Goal: Task Accomplishment & Management: Manage account settings

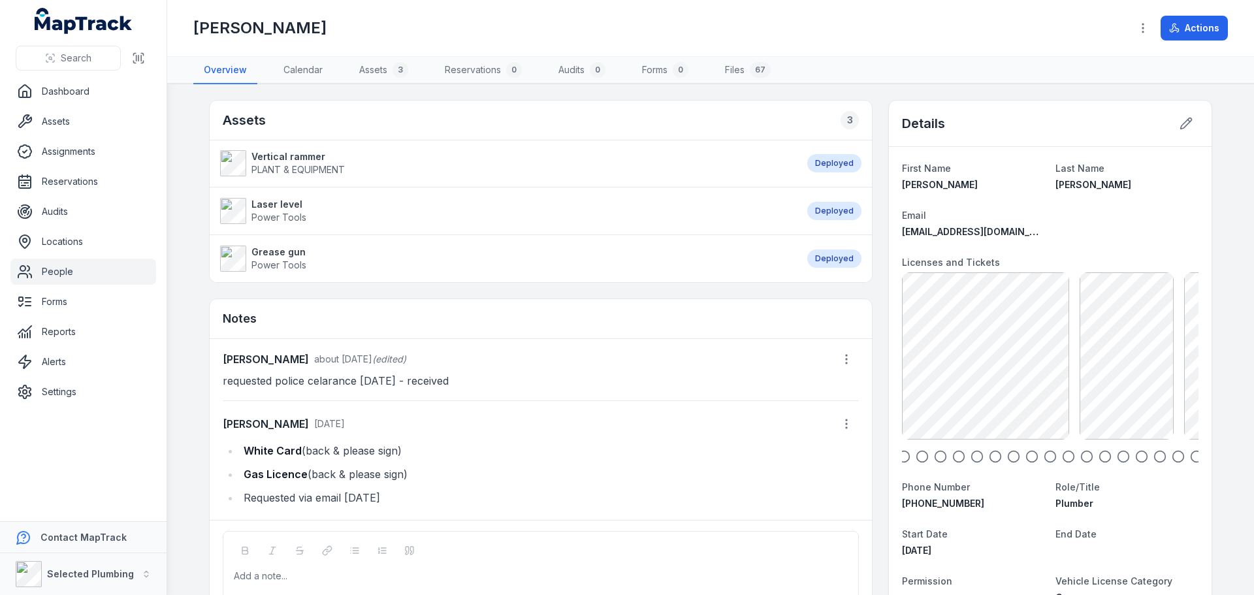
click at [917, 459] on icon "button" at bounding box center [922, 456] width 13 height 13
click at [905, 455] on circle "button" at bounding box center [904, 456] width 11 height 11
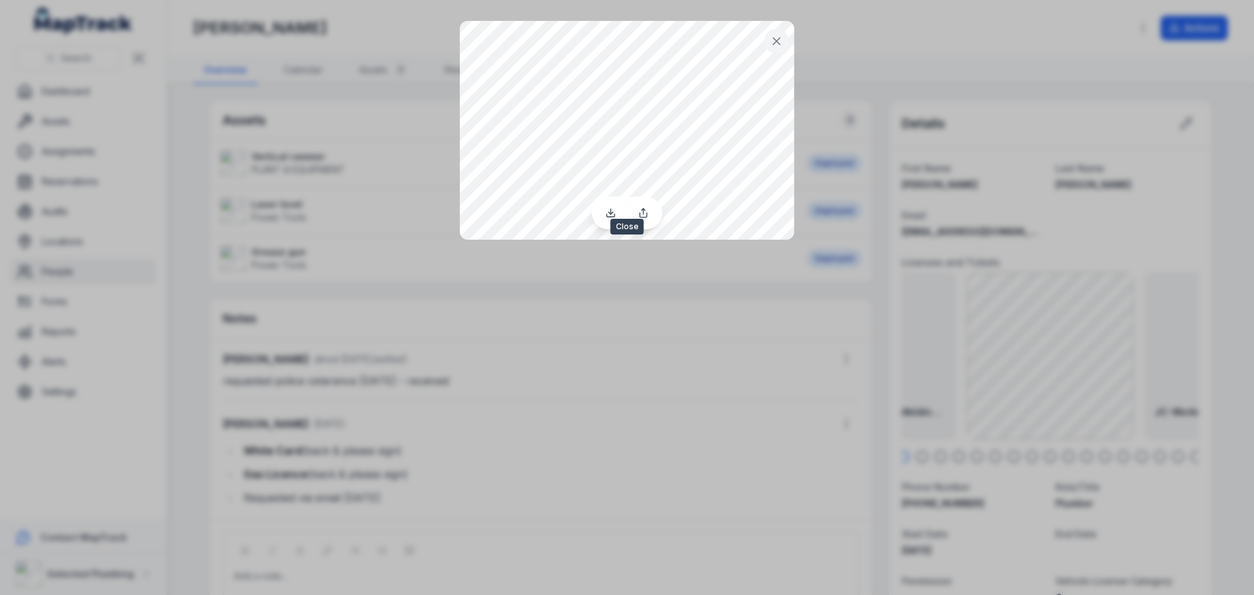
click at [766, 43] on button at bounding box center [776, 41] width 25 height 25
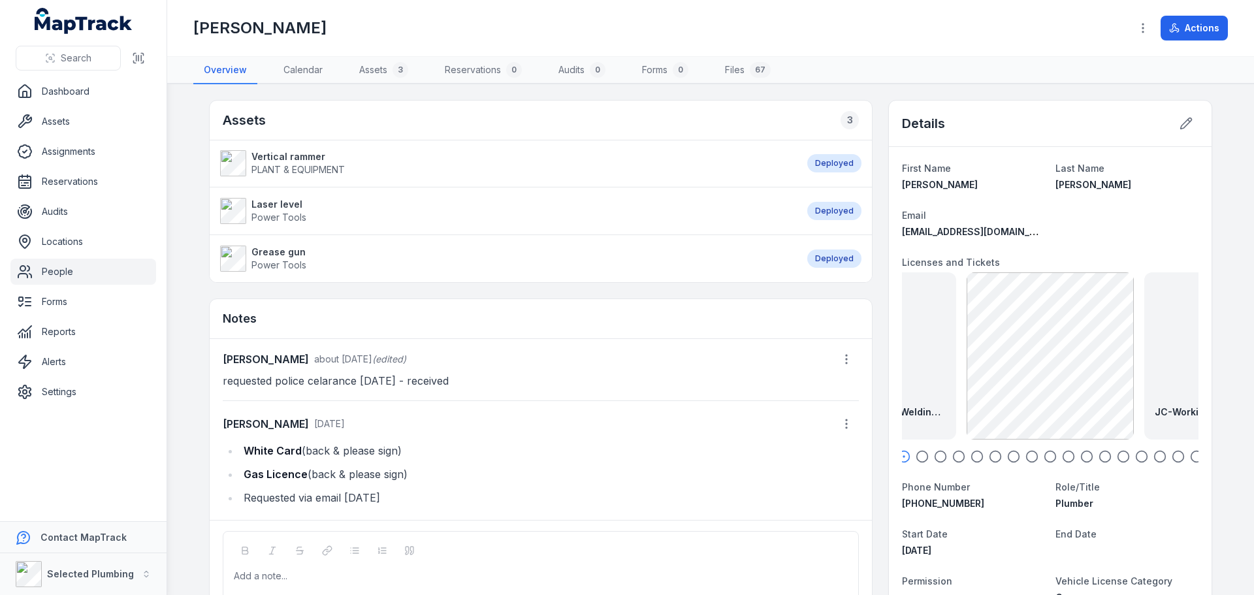
click at [920, 457] on icon "button" at bounding box center [922, 456] width 13 height 13
click at [1190, 457] on icon "button" at bounding box center [1196, 456] width 13 height 13
click at [1172, 459] on icon "button" at bounding box center [1178, 456] width 13 height 13
click at [901, 459] on icon "button" at bounding box center [903, 456] width 13 height 13
click at [917, 456] on icon "button" at bounding box center [922, 456] width 13 height 13
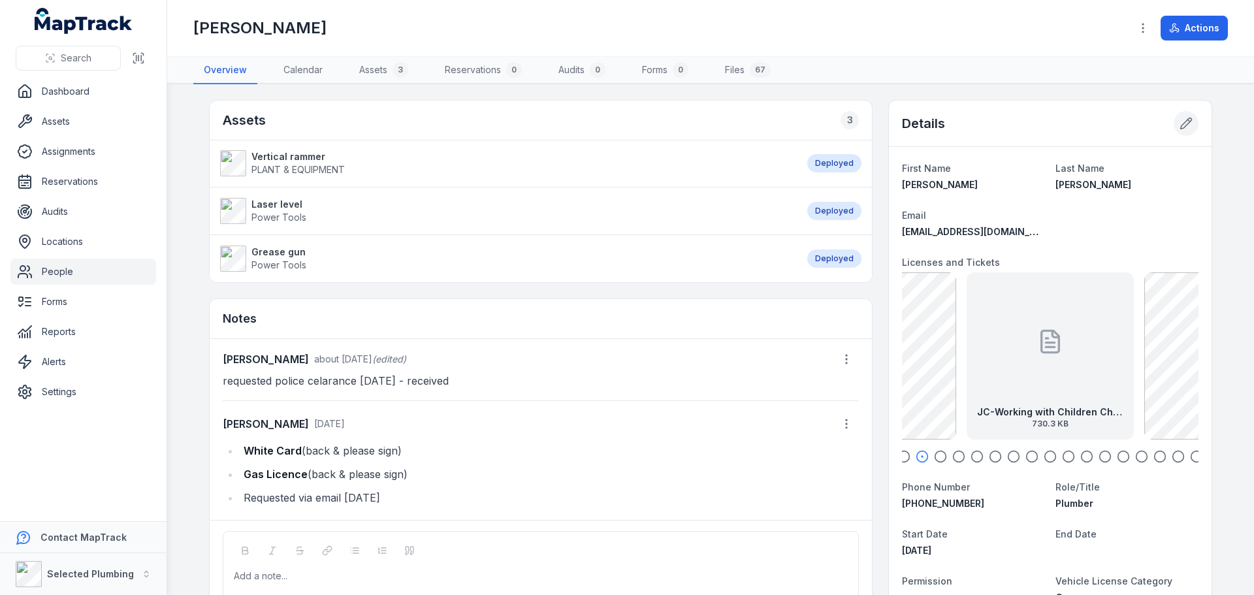
click at [1178, 134] on button at bounding box center [1186, 123] width 25 height 25
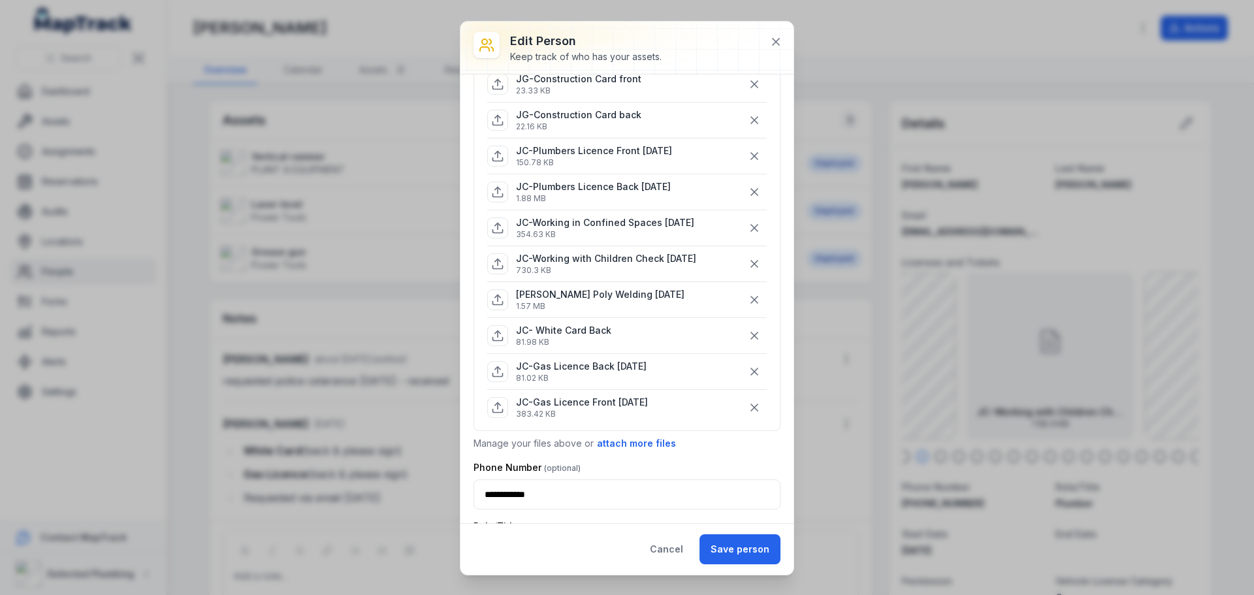
scroll to position [849, 0]
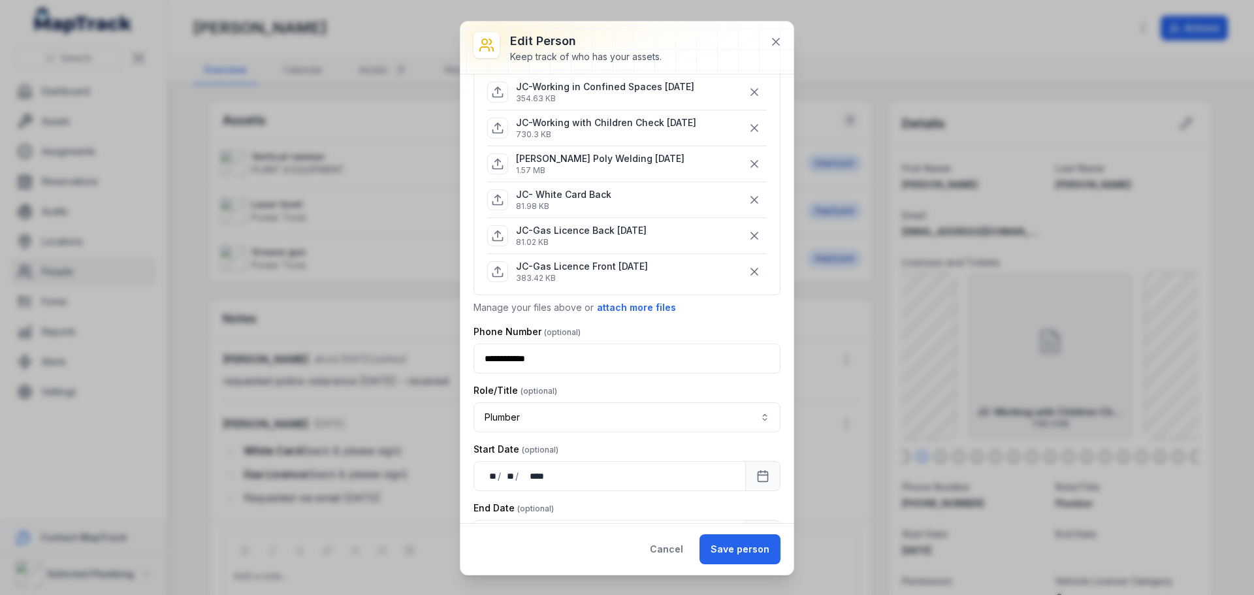
click at [498, 270] on icon at bounding box center [498, 270] width 0 height 7
click at [525, 239] on p "81.02 KB" at bounding box center [581, 242] width 131 height 10
click at [498, 238] on icon at bounding box center [497, 235] width 13 height 13
click at [751, 544] on button "Save person" at bounding box center [740, 549] width 81 height 30
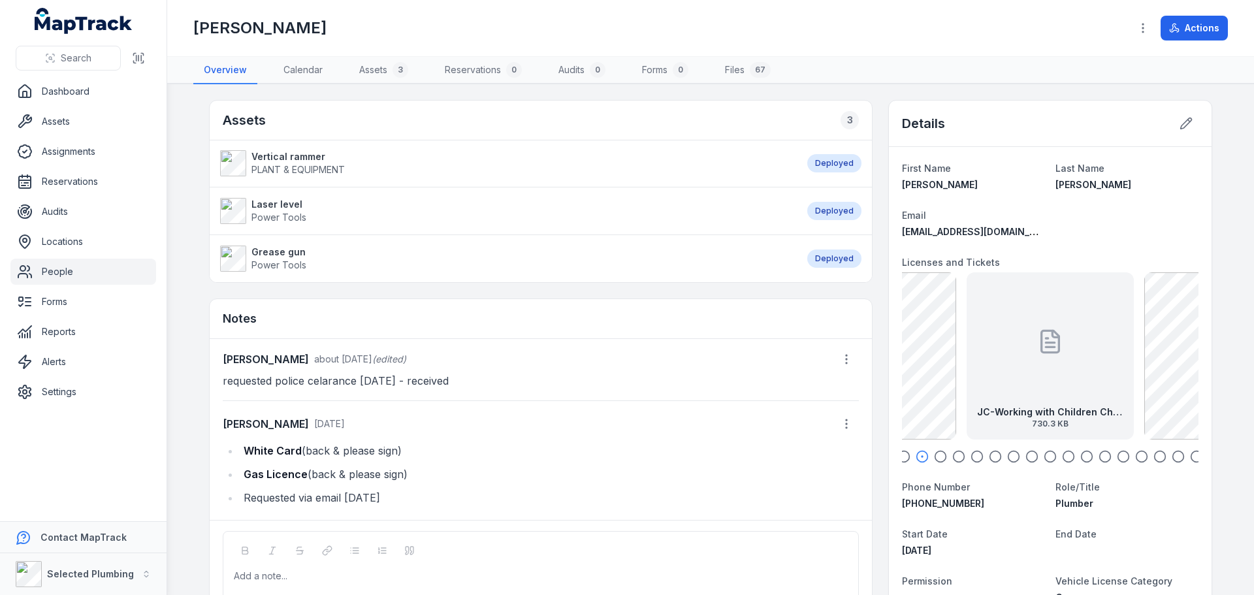
click at [901, 458] on icon "button" at bounding box center [903, 456] width 13 height 13
